Goal: Task Accomplishment & Management: Use online tool/utility

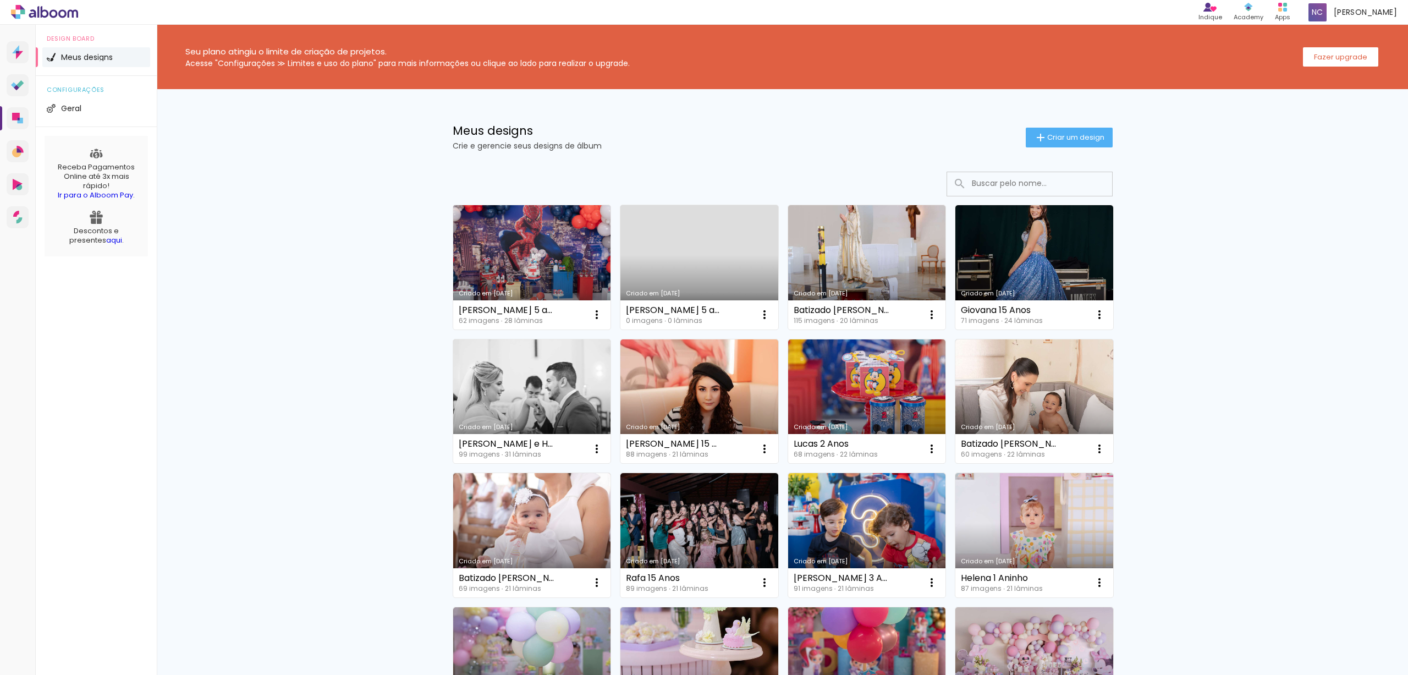
click at [558, 240] on link "Criado em 12/09/25" at bounding box center [532, 267] width 158 height 124
click at [556, 260] on link "Criado em 12/09/25" at bounding box center [532, 267] width 158 height 124
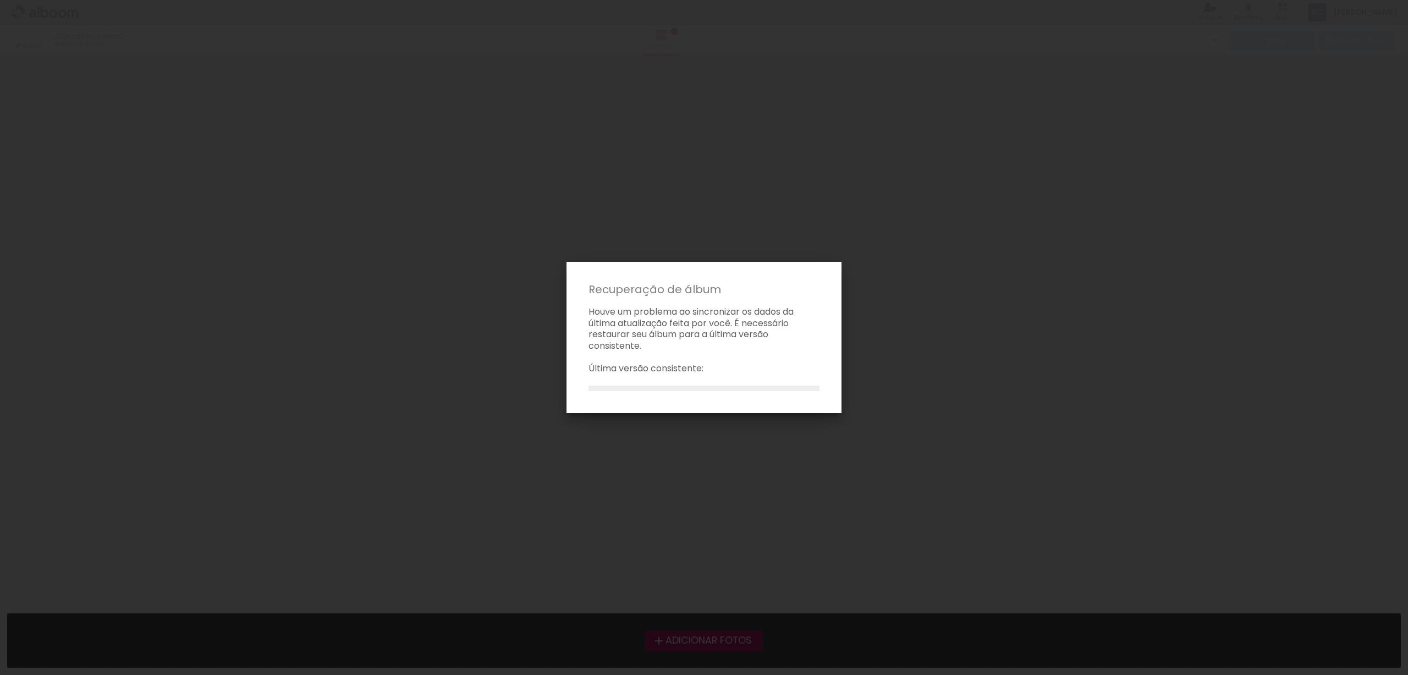
click at [354, 246] on iron-overlay-backdrop at bounding box center [704, 337] width 1408 height 675
